Goal: Download file/media

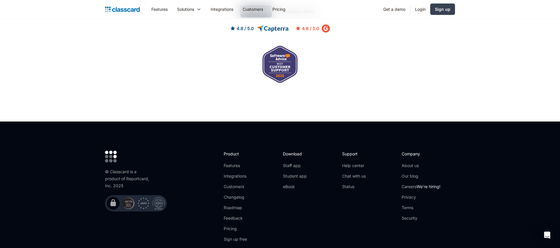
scroll to position [1859, 0]
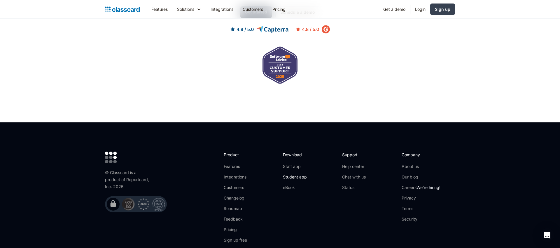
click at [295, 174] on link "Student app" at bounding box center [295, 177] width 24 height 6
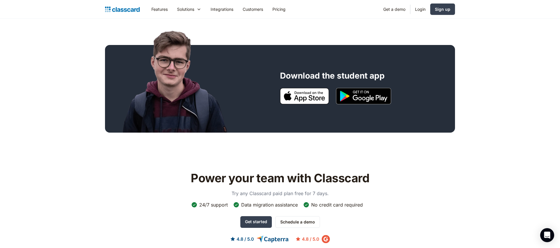
scroll to position [193, 0]
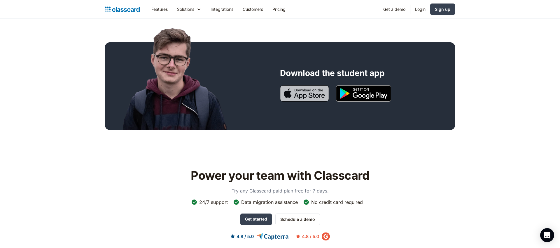
click at [307, 96] on img at bounding box center [304, 93] width 49 height 16
click at [374, 95] on img at bounding box center [363, 93] width 55 height 16
